Goal: Find specific page/section: Find specific page/section

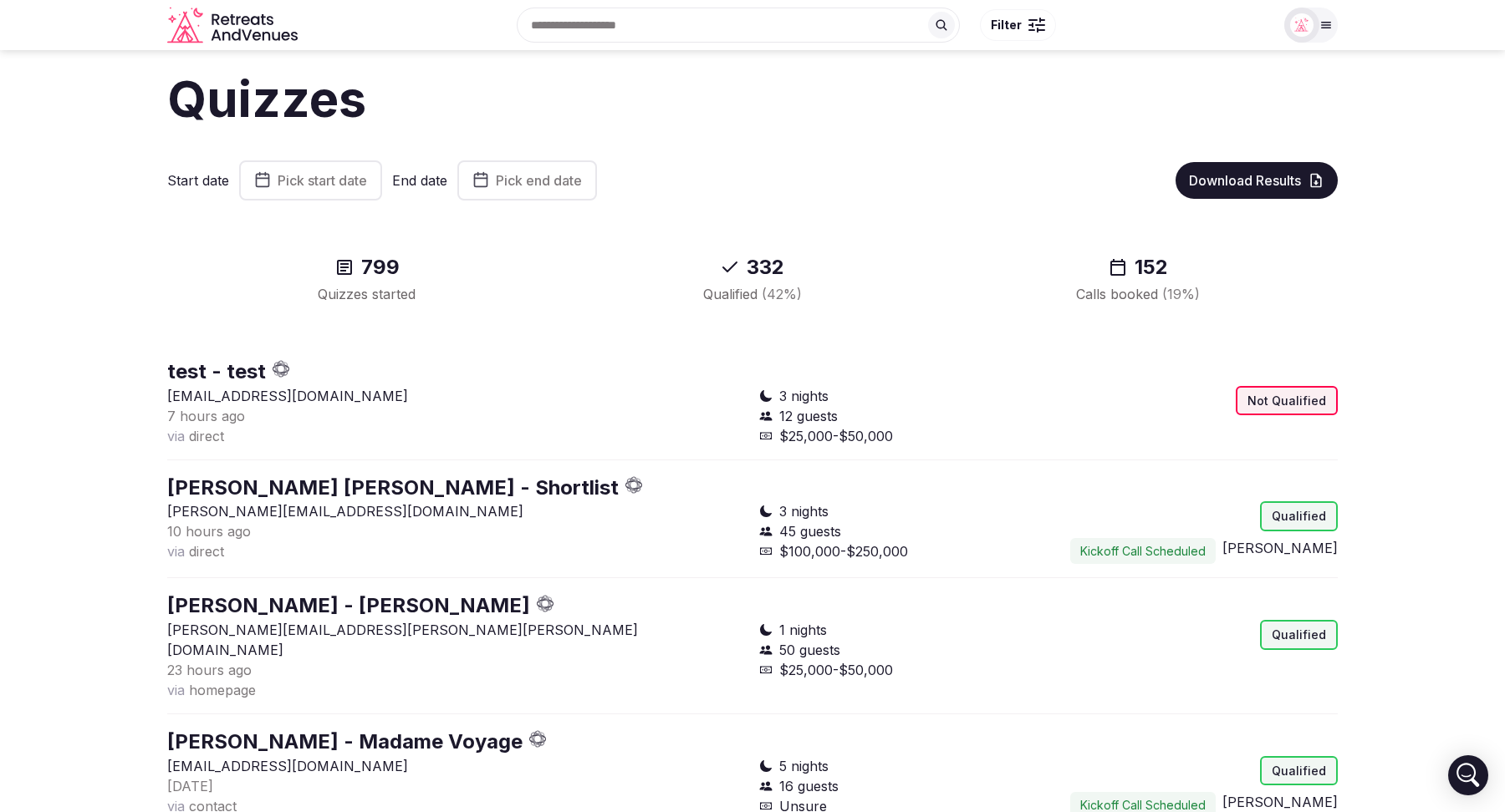
click at [631, 491] on icon "button" at bounding box center [634, 490] width 7 height 4
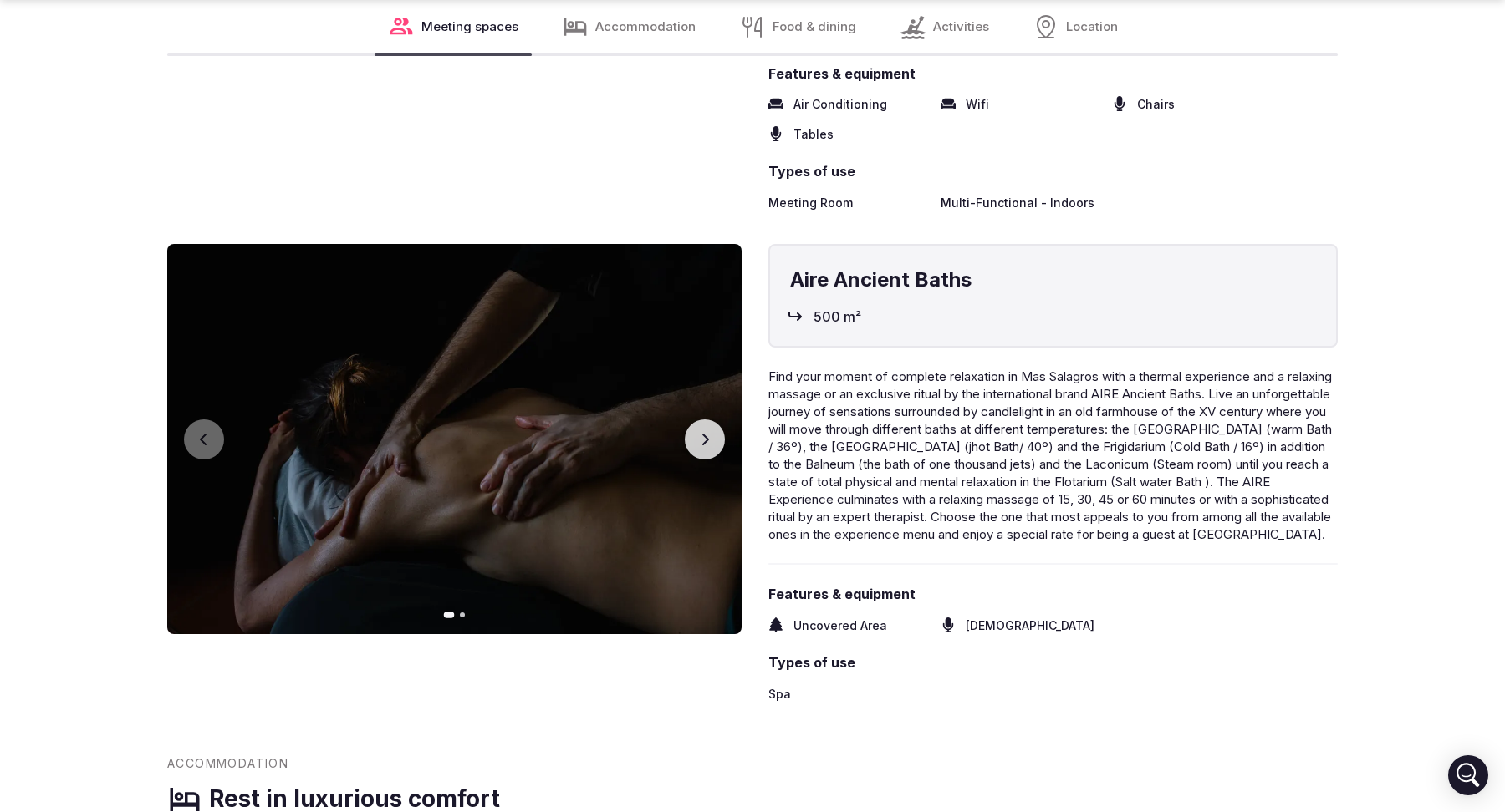
scroll to position [6245, 0]
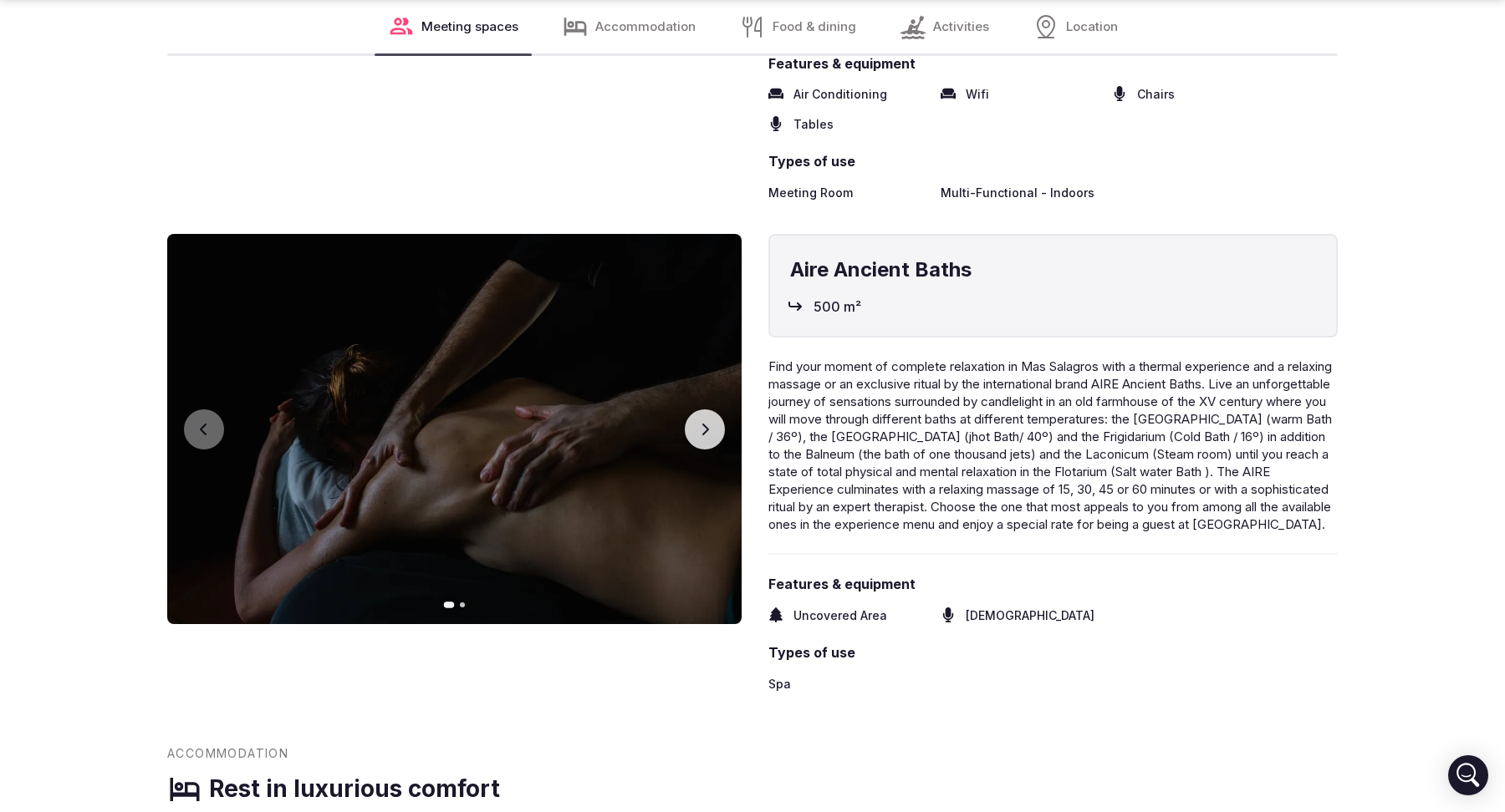
click at [715, 416] on button "Next slide" at bounding box center [704, 429] width 40 height 40
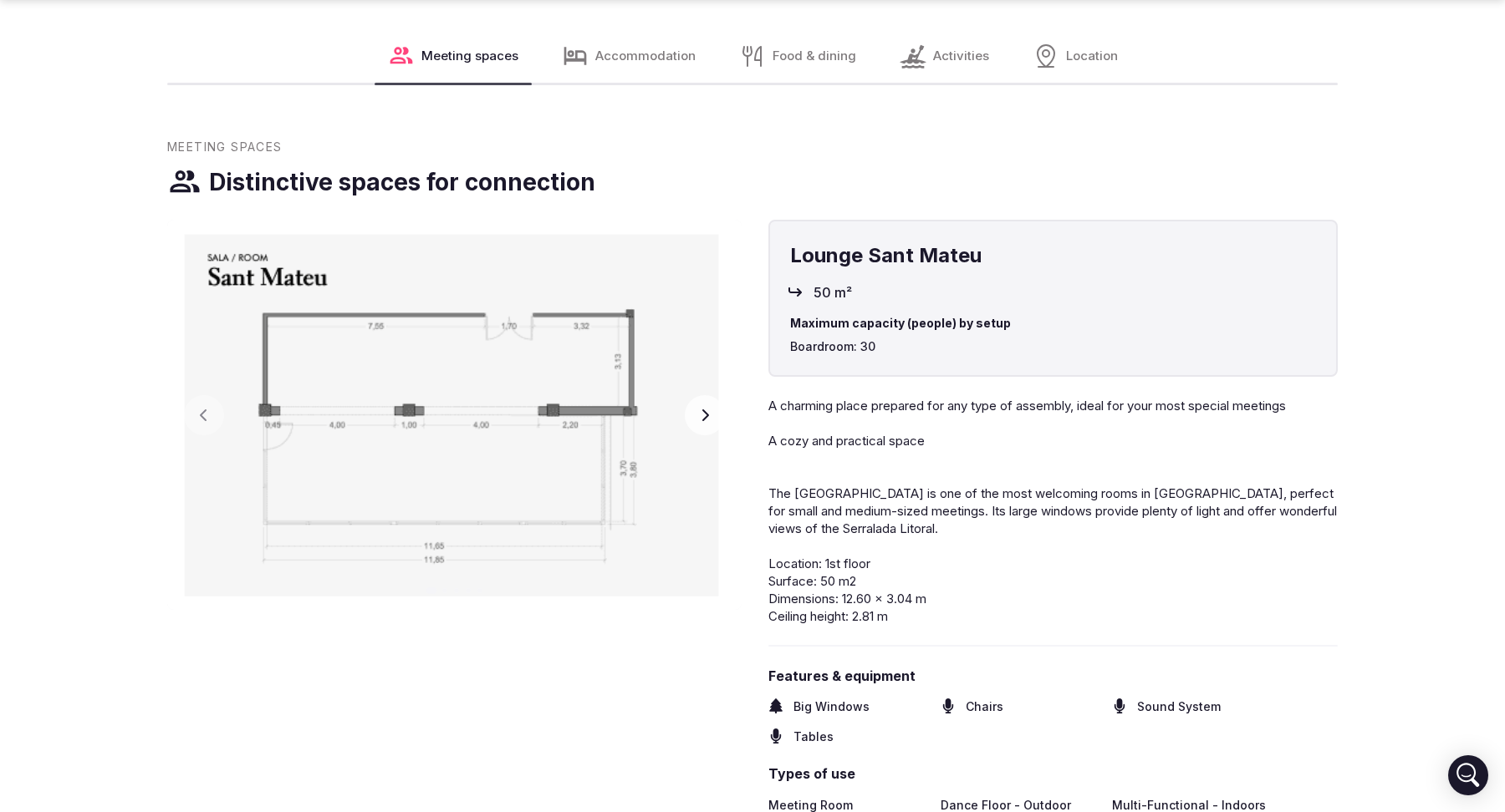
scroll to position [2345, 0]
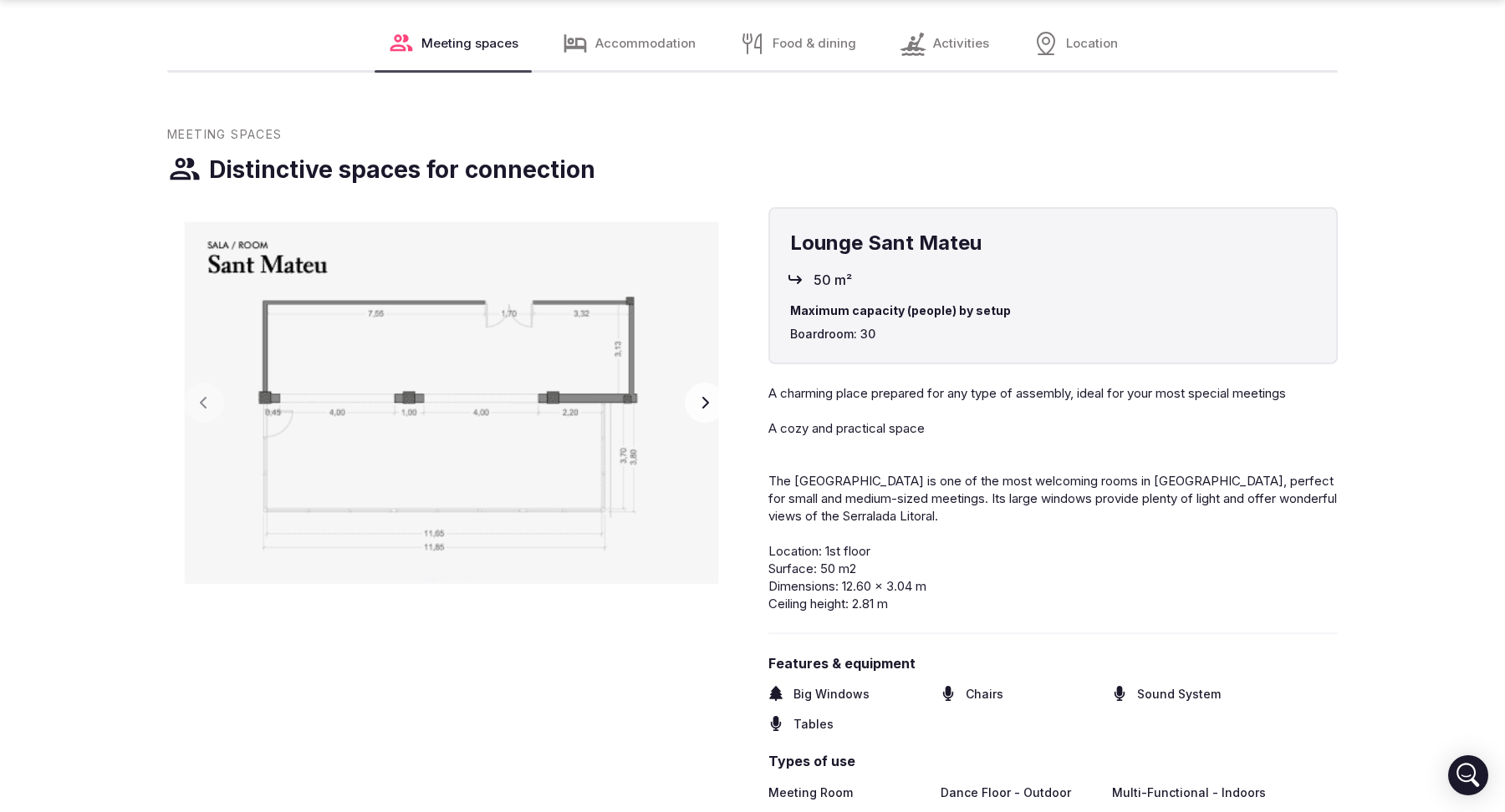
click at [705, 400] on icon "button" at bounding box center [705, 403] width 7 height 12
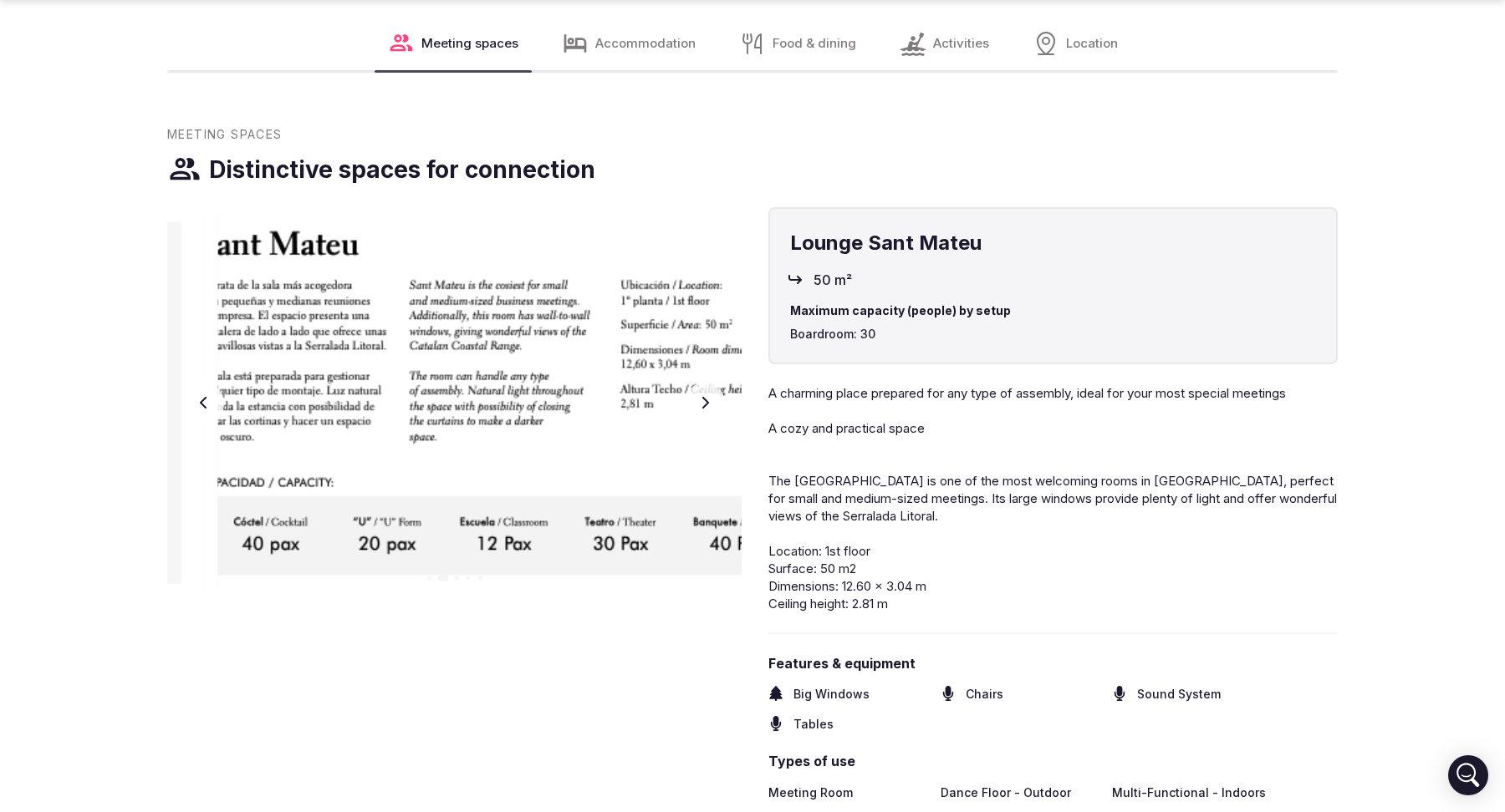
click at [705, 400] on icon "button" at bounding box center [705, 403] width 7 height 12
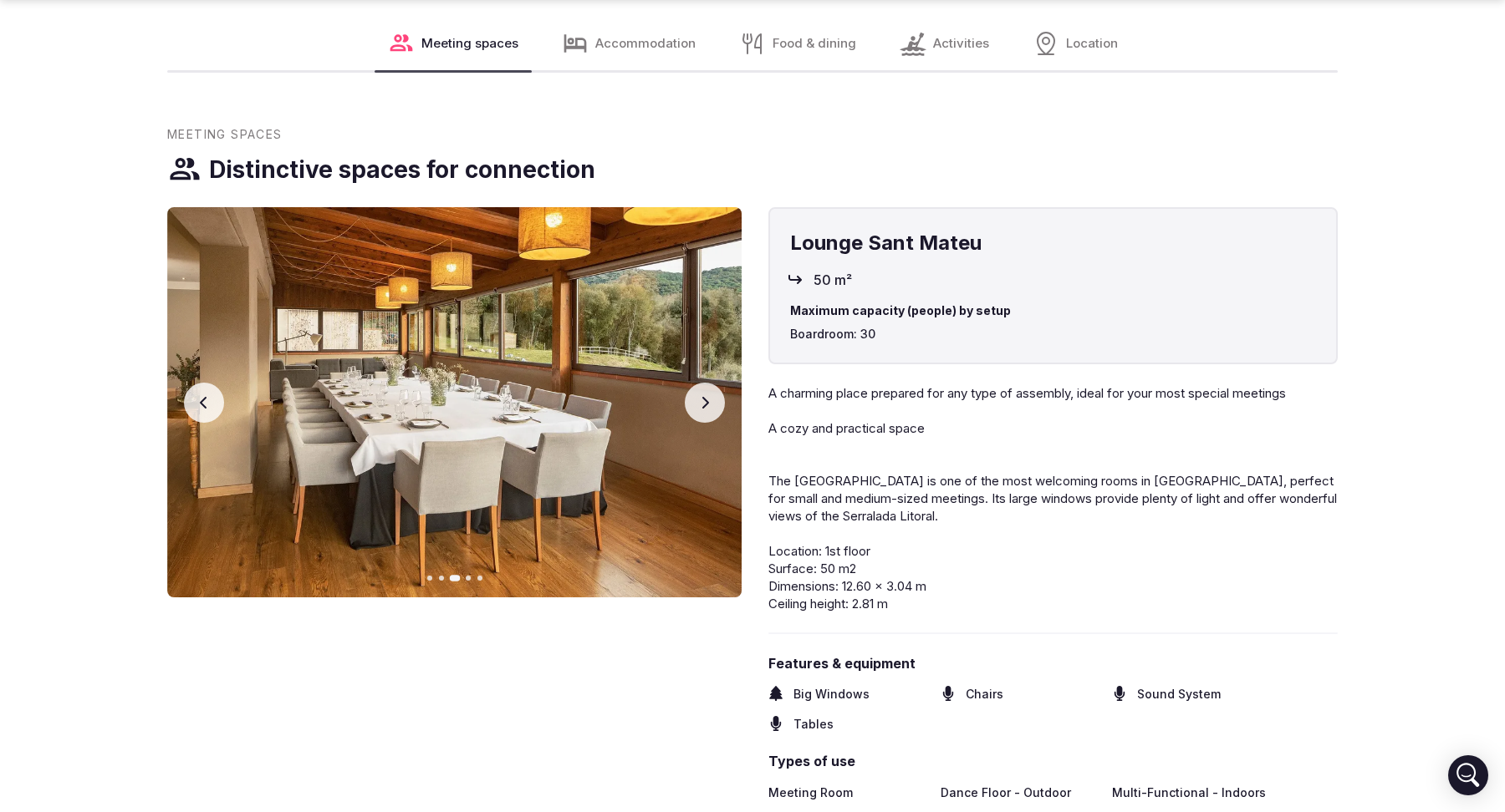
click at [705, 400] on icon "button" at bounding box center [705, 403] width 7 height 12
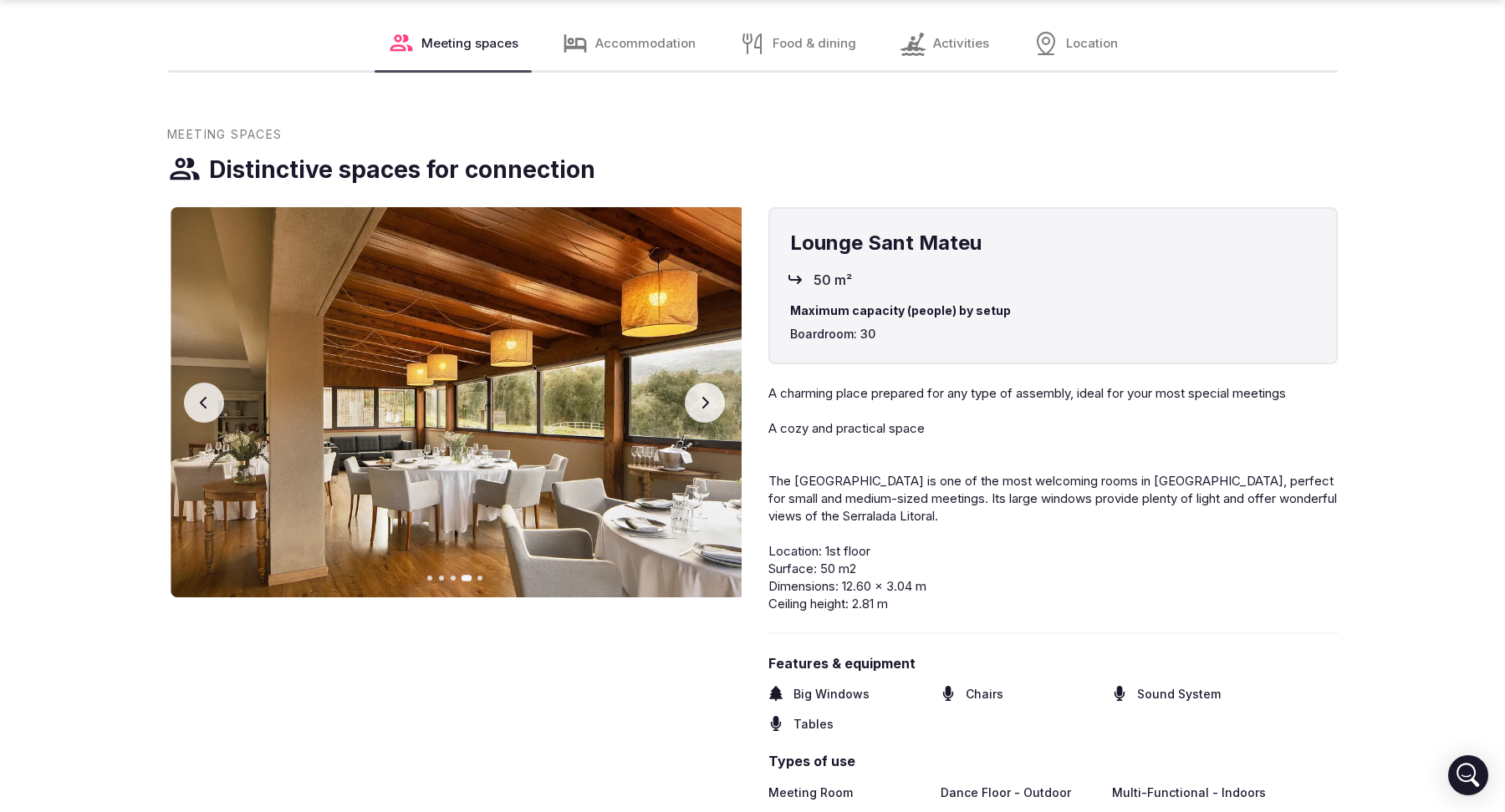
click at [705, 400] on icon "button" at bounding box center [705, 403] width 7 height 12
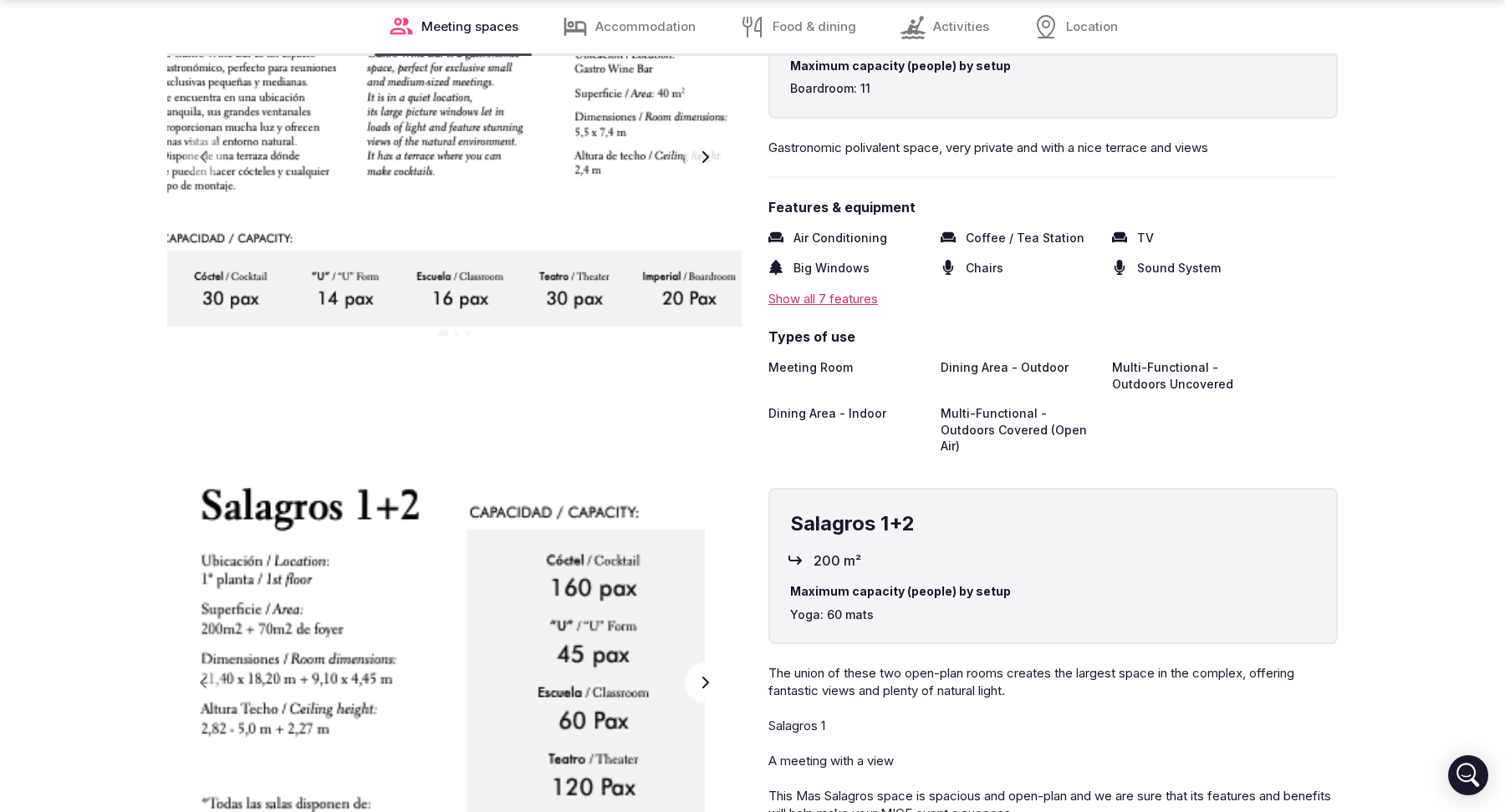
scroll to position [4067, 0]
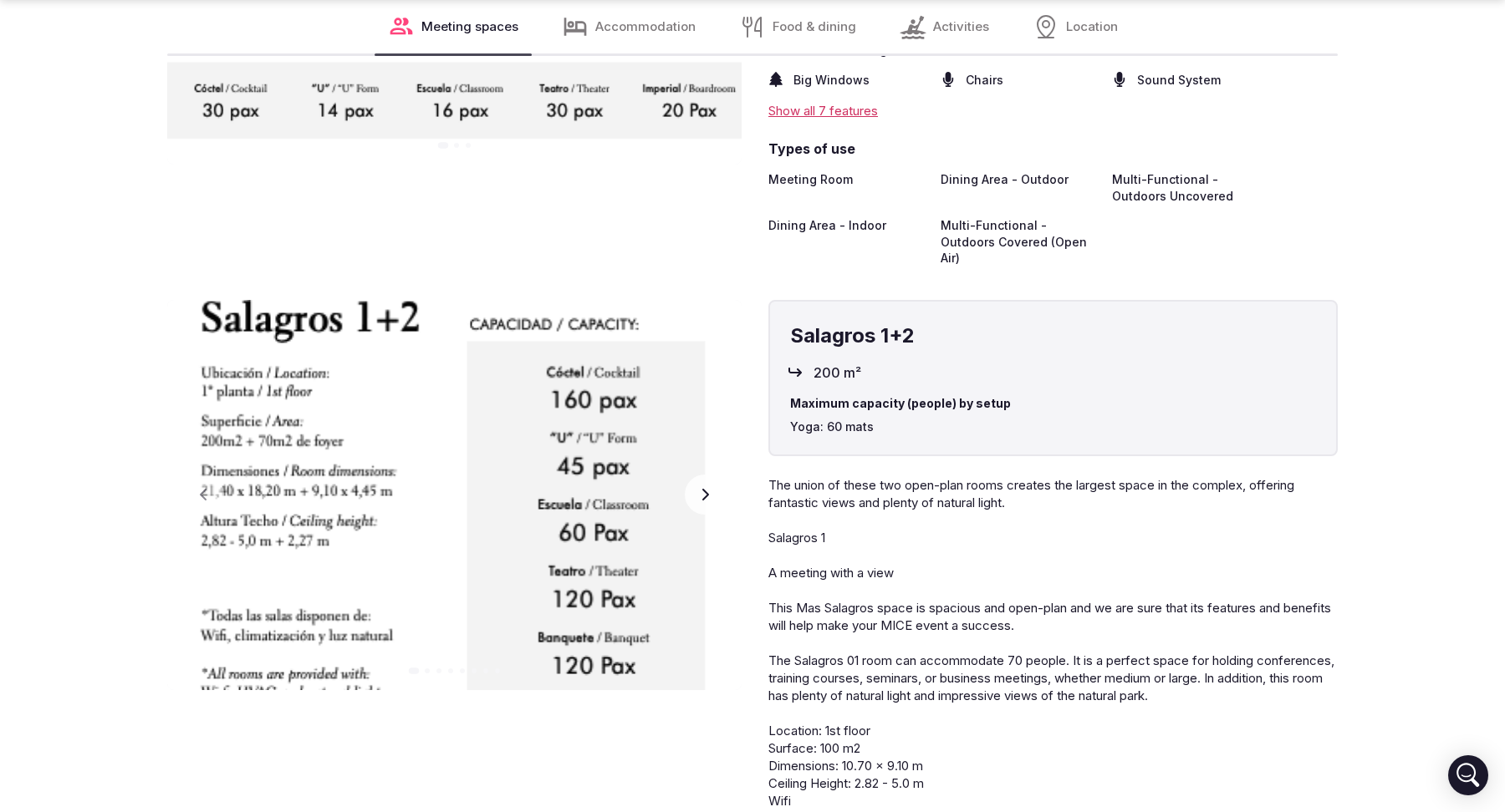
click at [692, 476] on button "Next slide" at bounding box center [704, 494] width 40 height 40
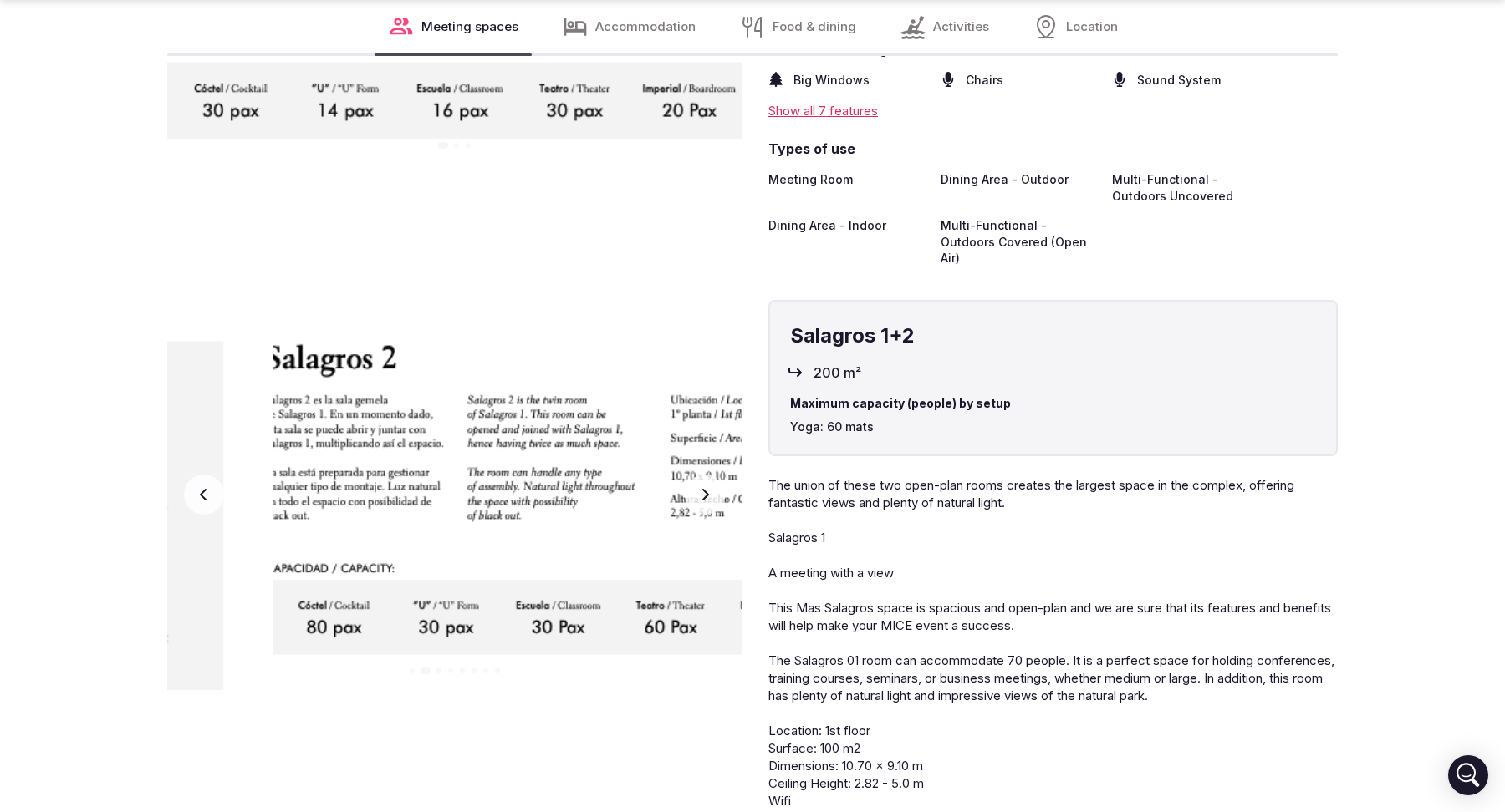
click at [692, 476] on button "Next slide" at bounding box center [704, 494] width 40 height 40
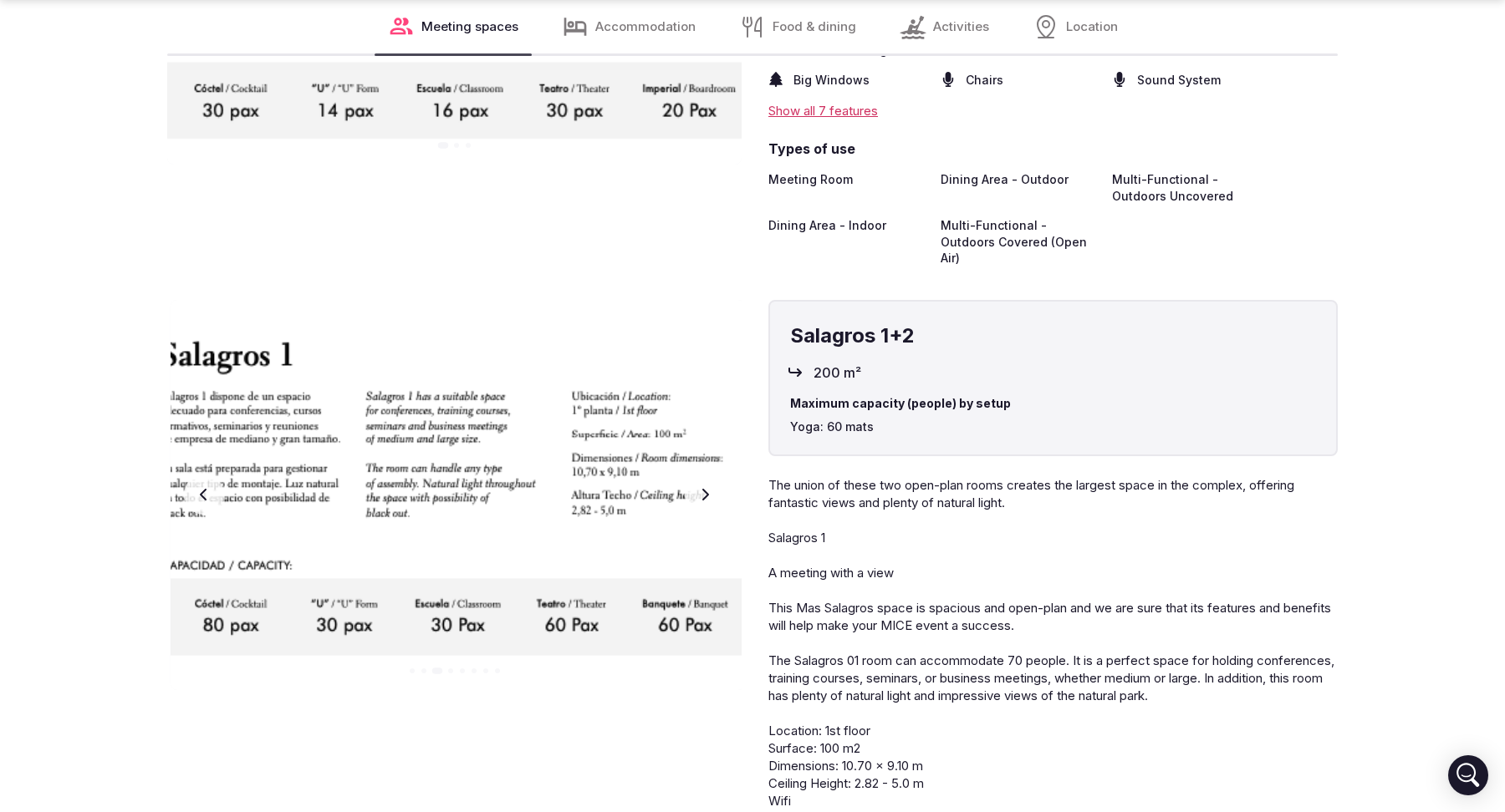
click at [692, 476] on button "Next slide" at bounding box center [704, 494] width 40 height 40
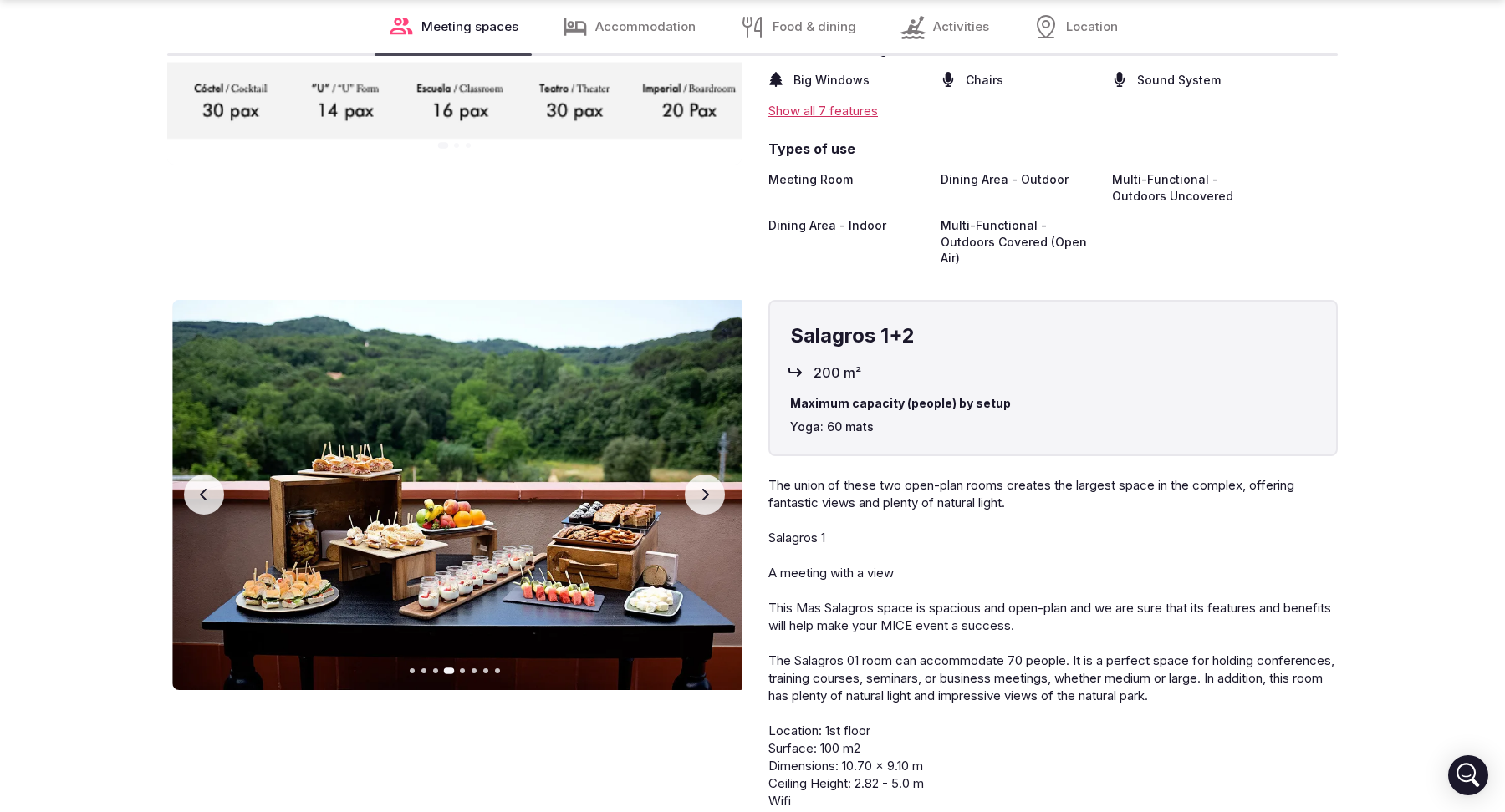
click at [692, 476] on button "Next slide" at bounding box center [704, 494] width 40 height 40
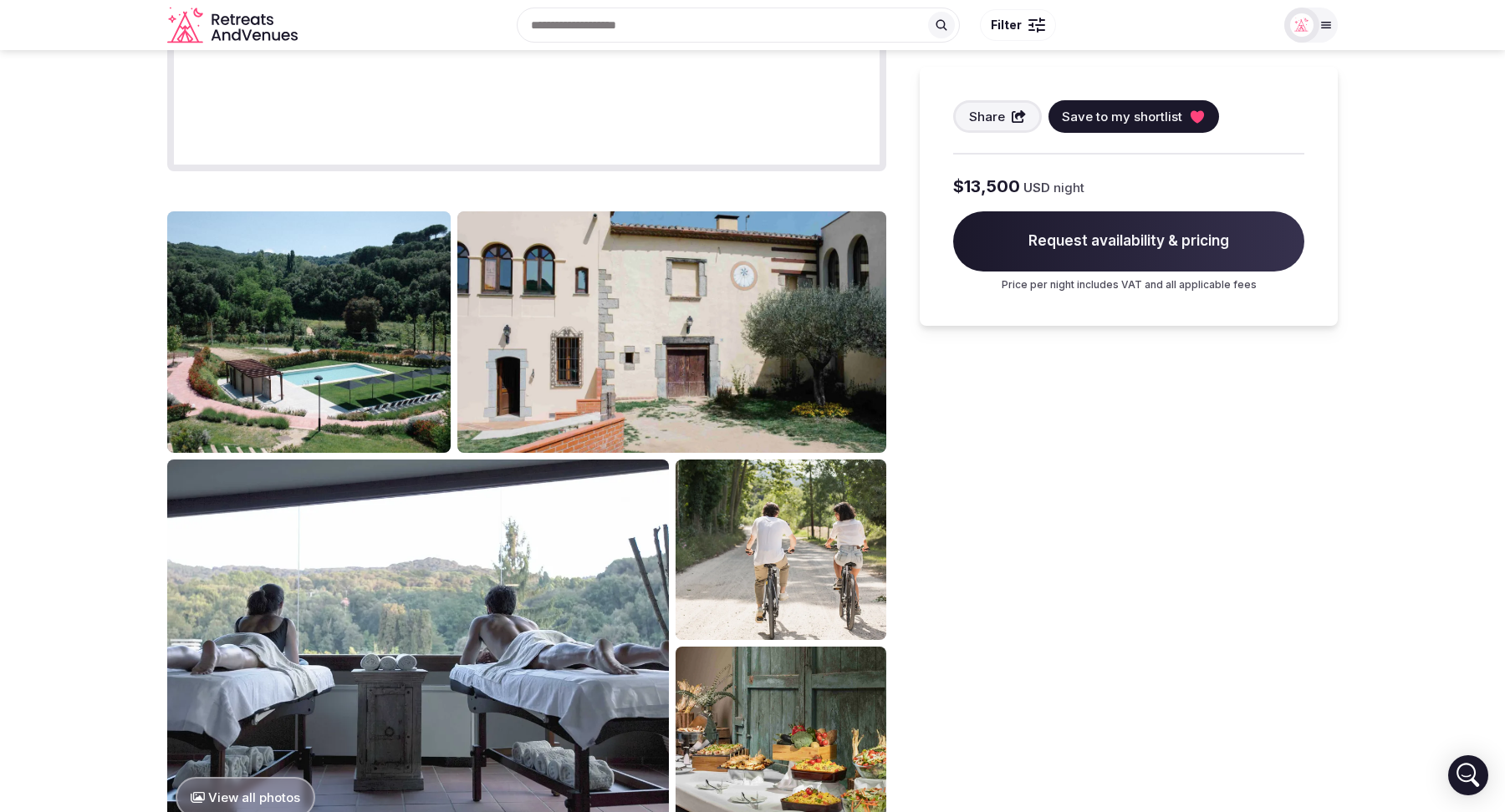
scroll to position [0, 0]
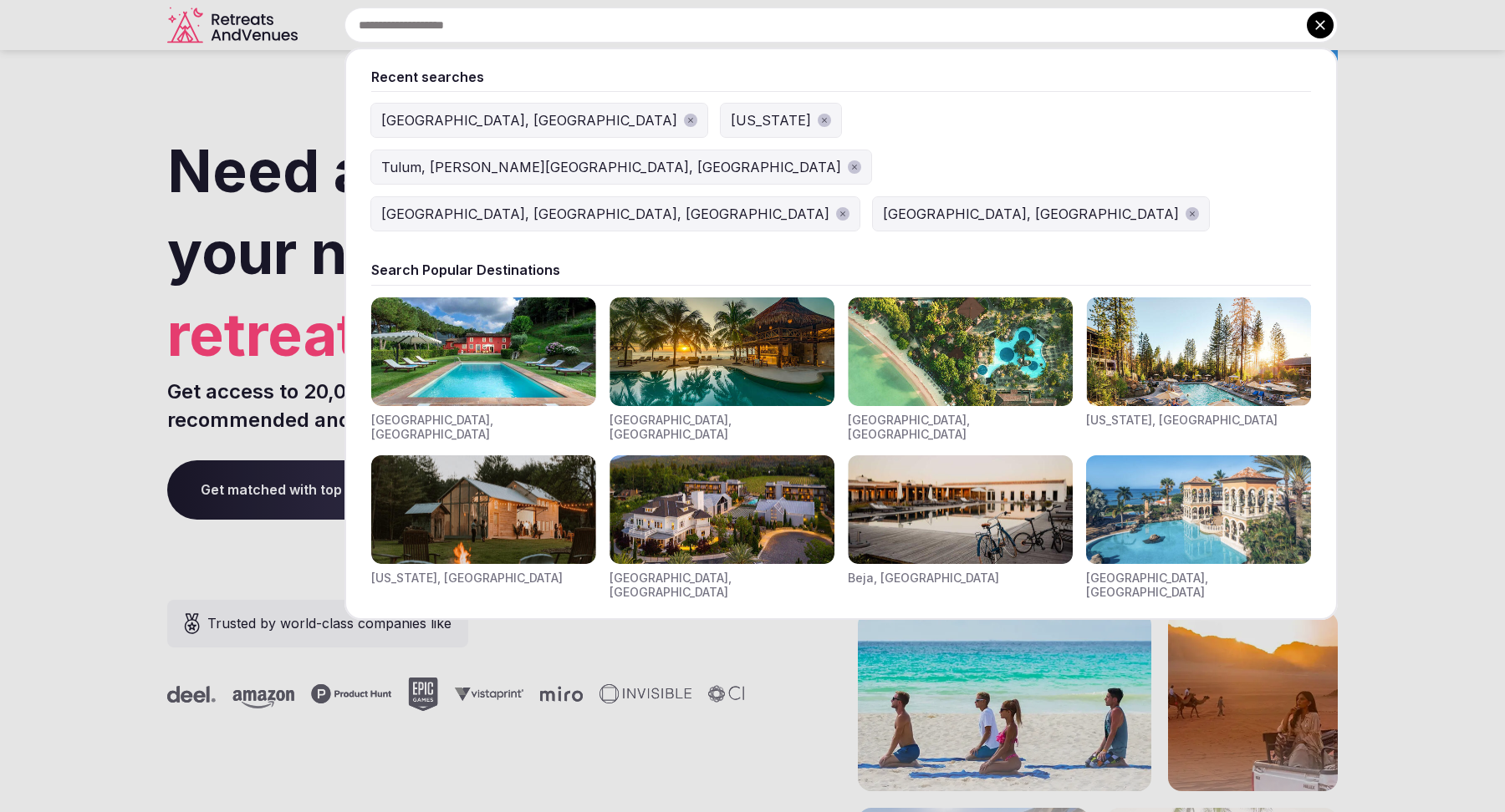
click at [621, 23] on input "text" at bounding box center [841, 25] width 993 height 35
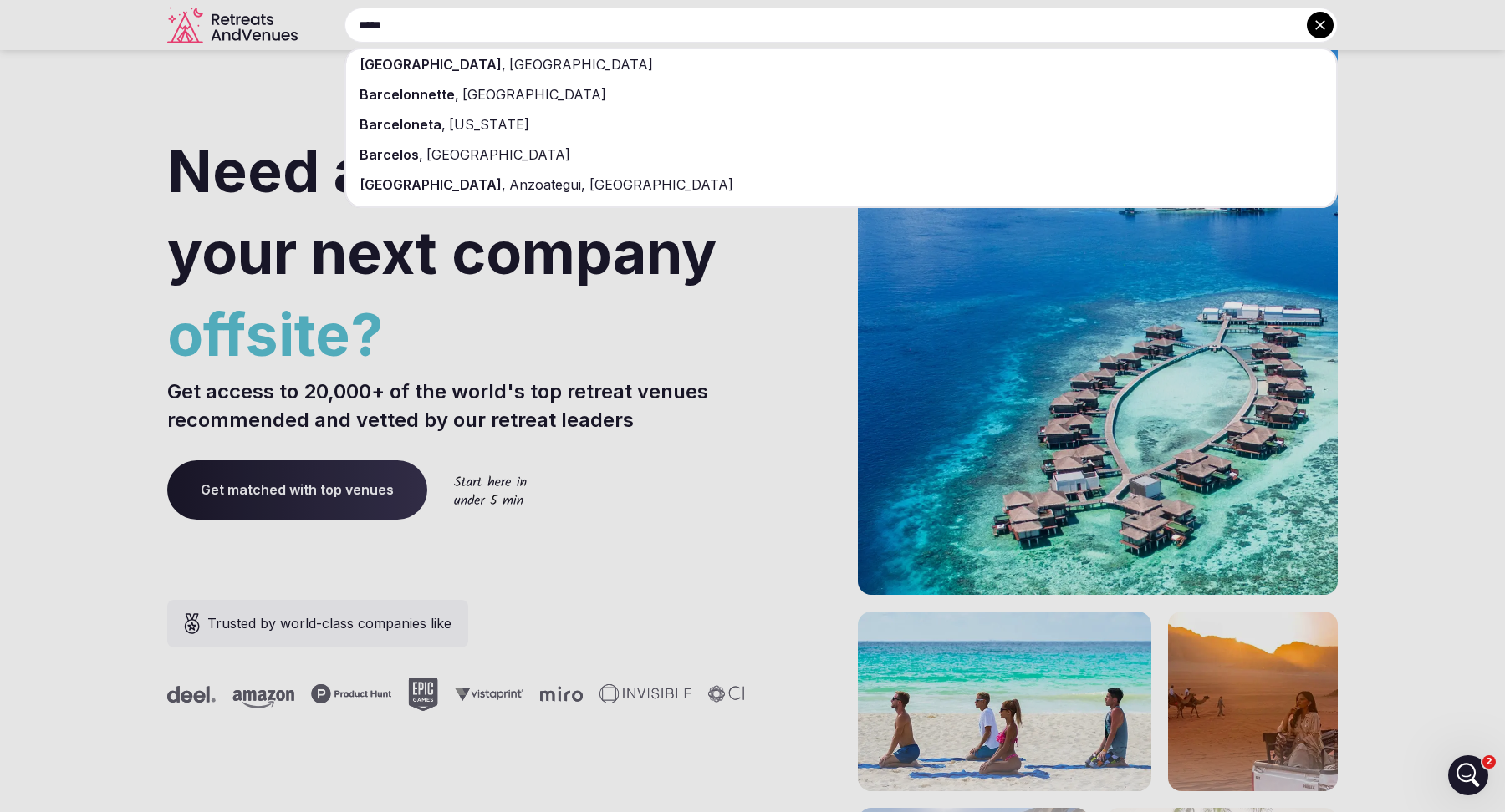
type input "*****"
click at [586, 69] on div "Barcelona , Spain" at bounding box center [841, 64] width 990 height 30
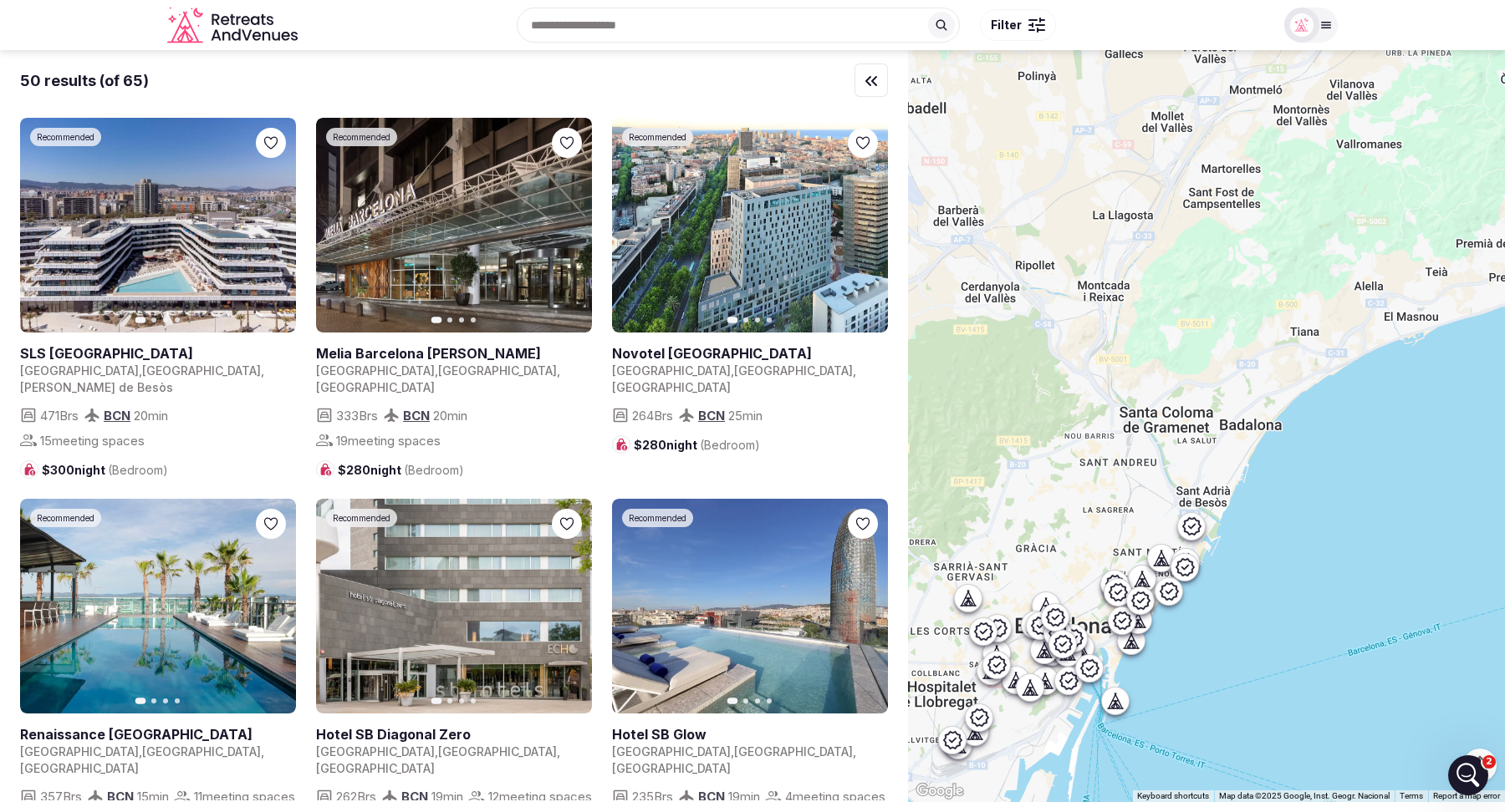
drag, startPoint x: 1330, startPoint y: 226, endPoint x: 1114, endPoint y: 412, distance: 285.0
click at [1114, 412] on div at bounding box center [1207, 425] width 597 height 752
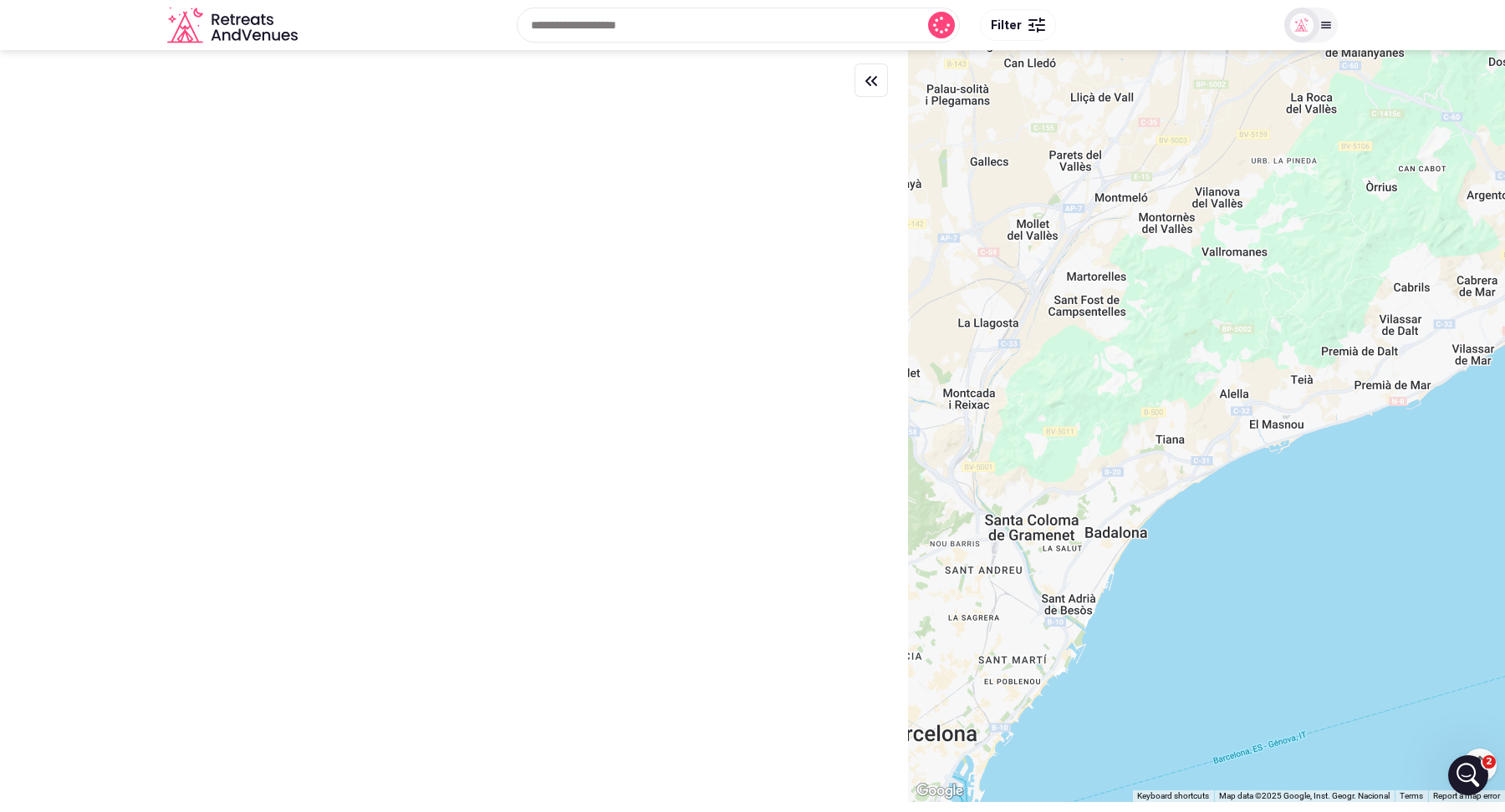
drag, startPoint x: 1318, startPoint y: 341, endPoint x: 1167, endPoint y: 453, distance: 188.0
click at [1167, 453] on div at bounding box center [1207, 425] width 597 height 752
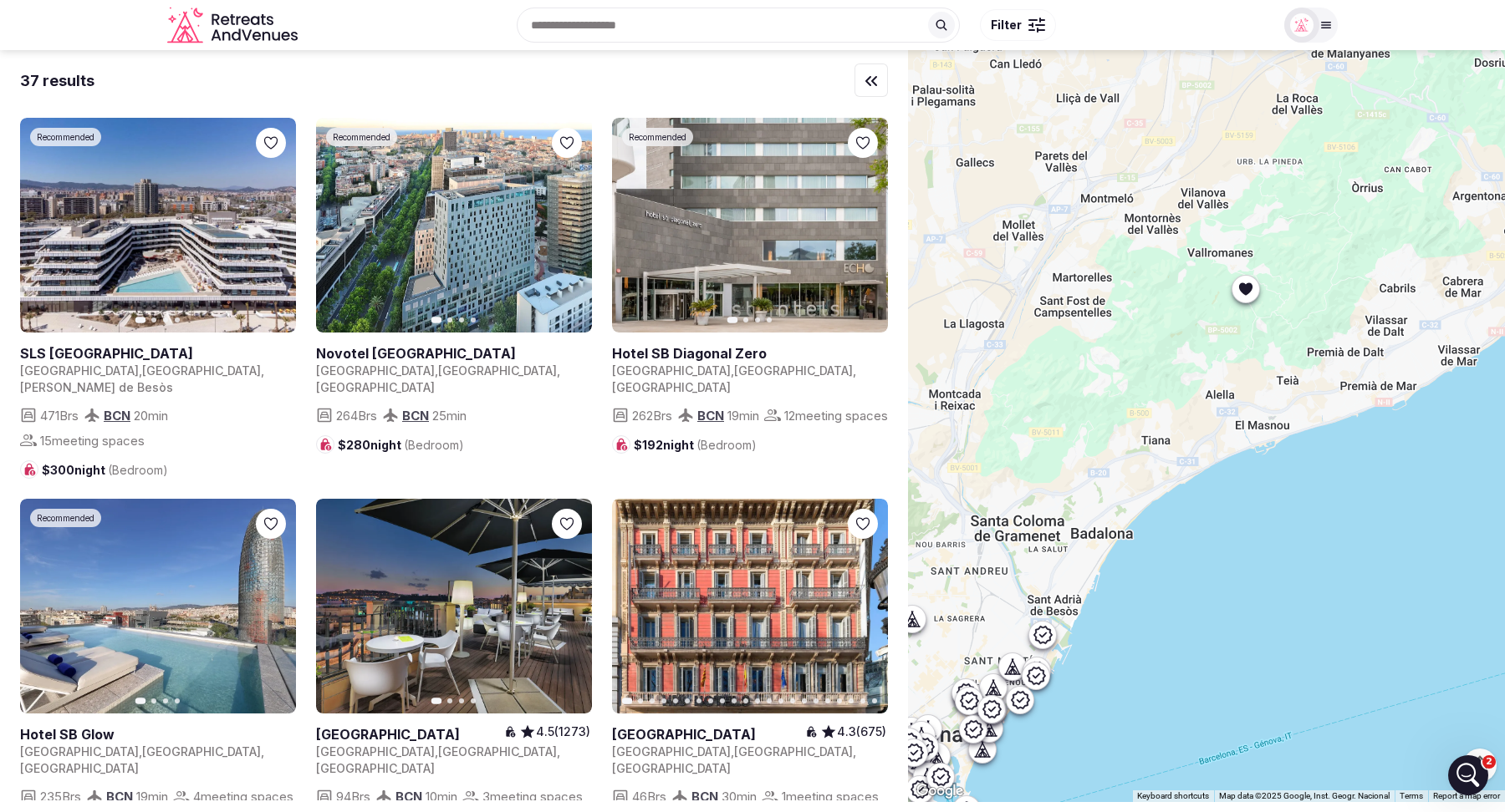
click at [1245, 291] on icon at bounding box center [1246, 290] width 14 height 13
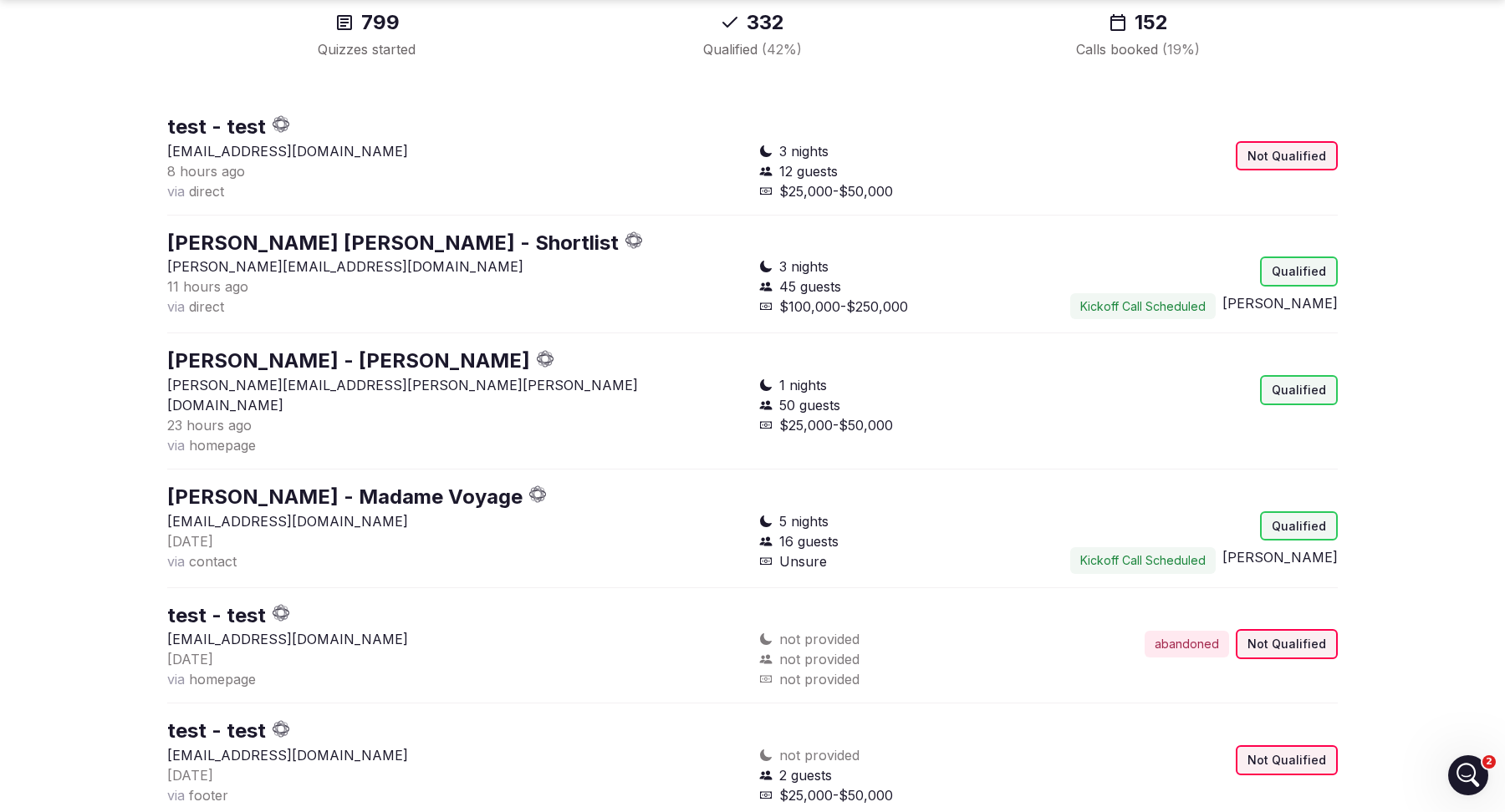
scroll to position [251, 0]
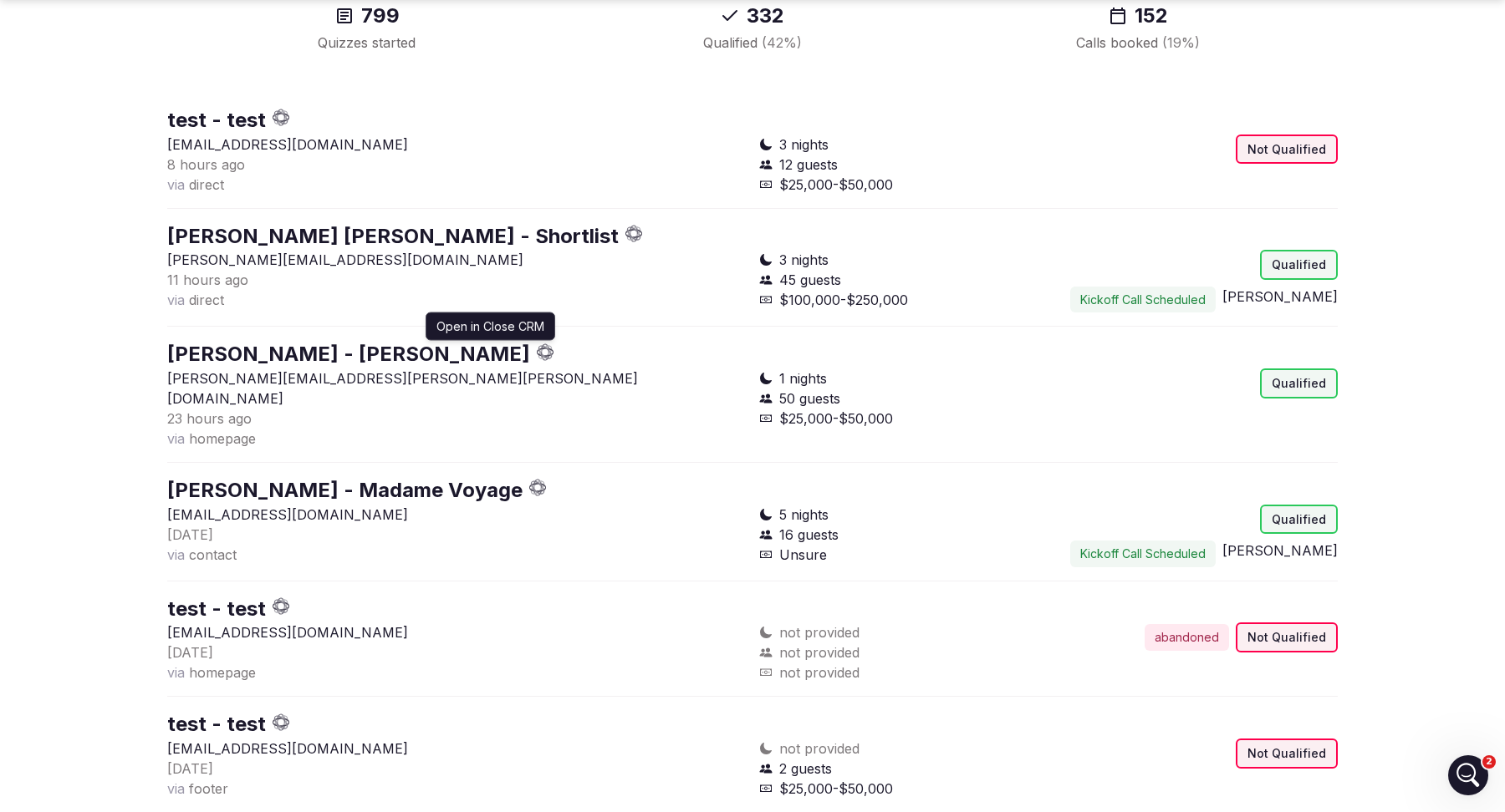
click at [546, 351] on icon "button" at bounding box center [548, 352] width 5 height 5
